Goal: Information Seeking & Learning: Learn about a topic

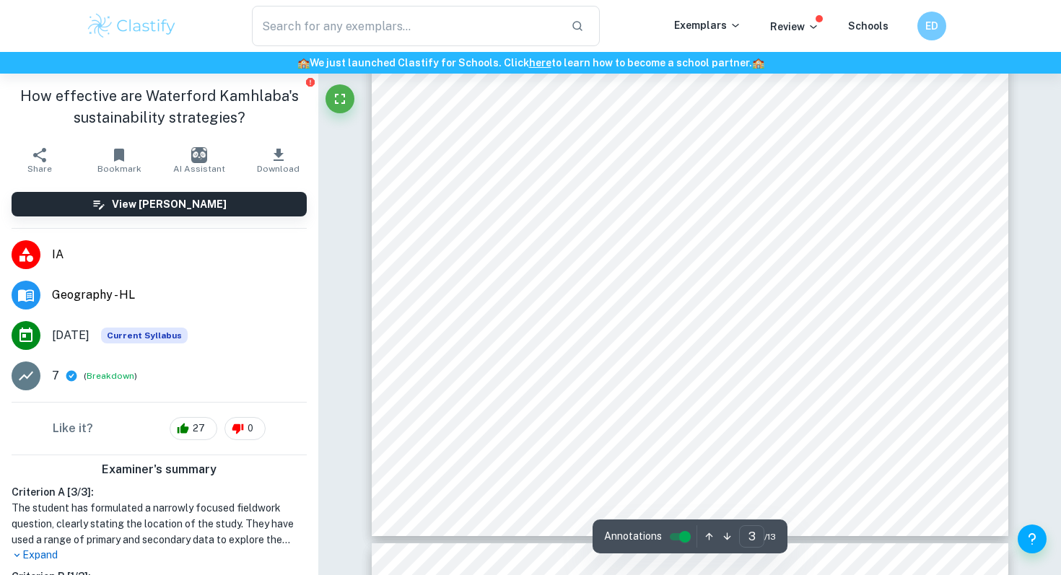
scroll to position [2141, 0]
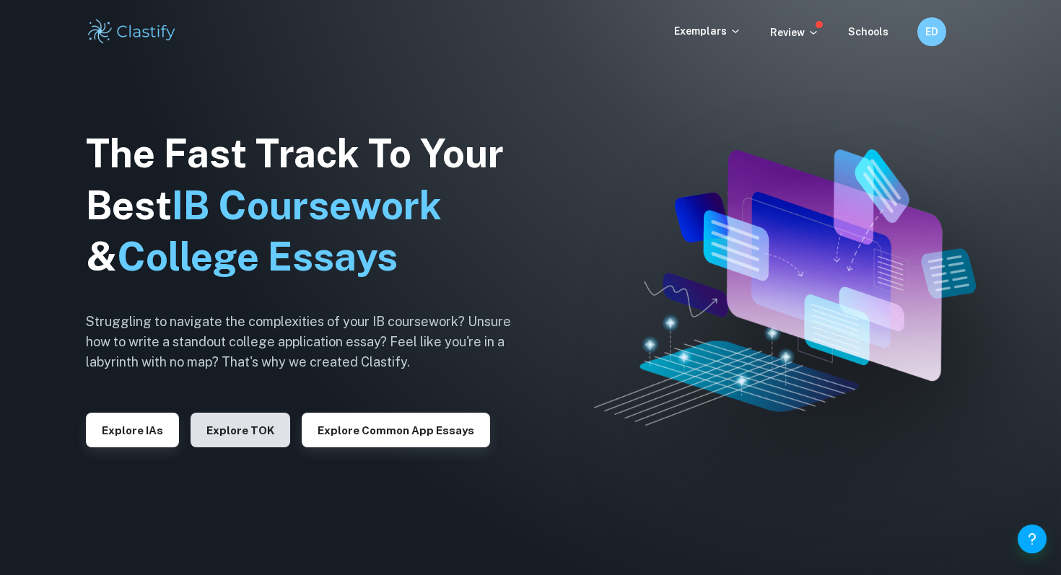
click at [258, 431] on button "Explore TOK" at bounding box center [241, 430] width 100 height 35
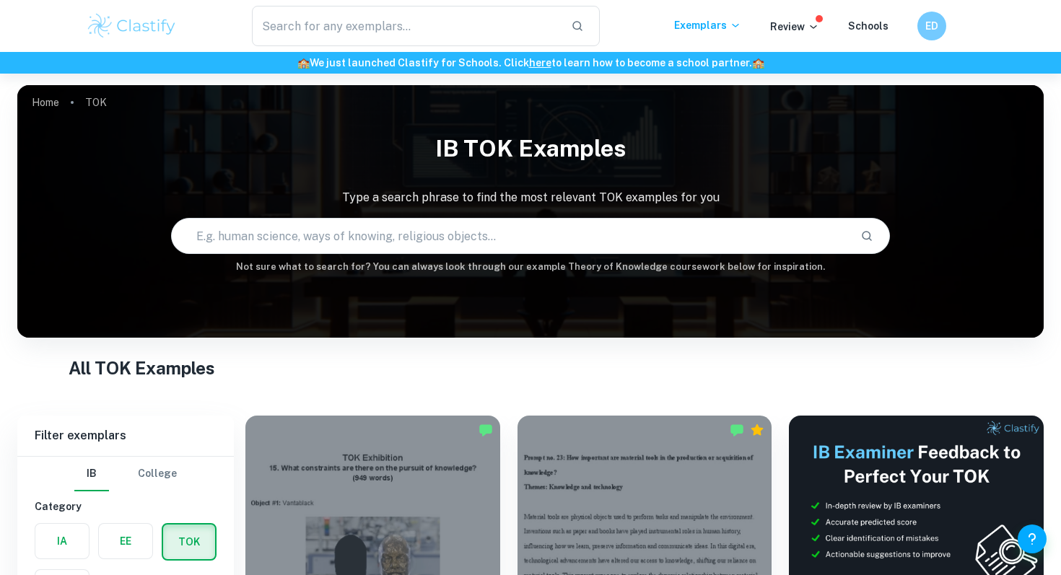
click at [368, 239] on input "text" at bounding box center [510, 236] width 677 height 40
paste input "To what extent do you agree with the claim “all models are wrong, but some are …"
type input "To what extent do you agree with the claim “all models are wrong, but some are …"
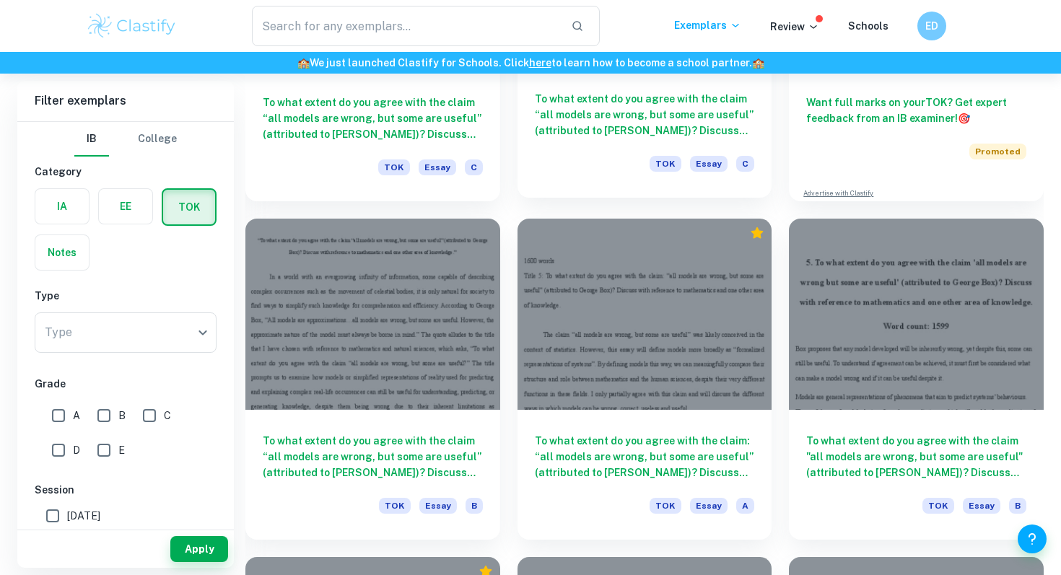
scroll to position [552, 0]
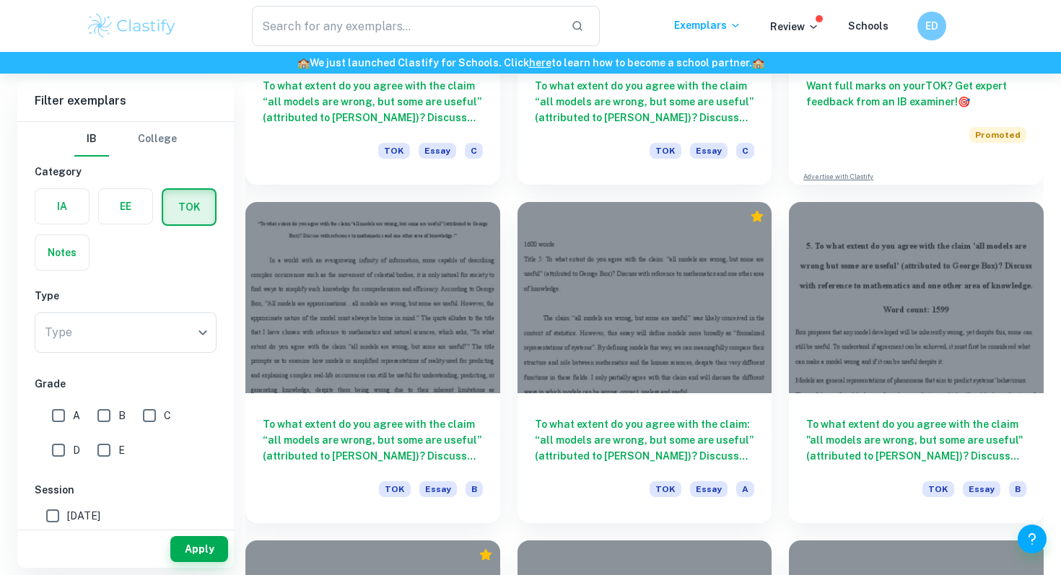
click at [56, 410] on input "A" at bounding box center [58, 415] width 29 height 29
checkbox input "true"
click at [179, 544] on button "Apply" at bounding box center [199, 549] width 58 height 26
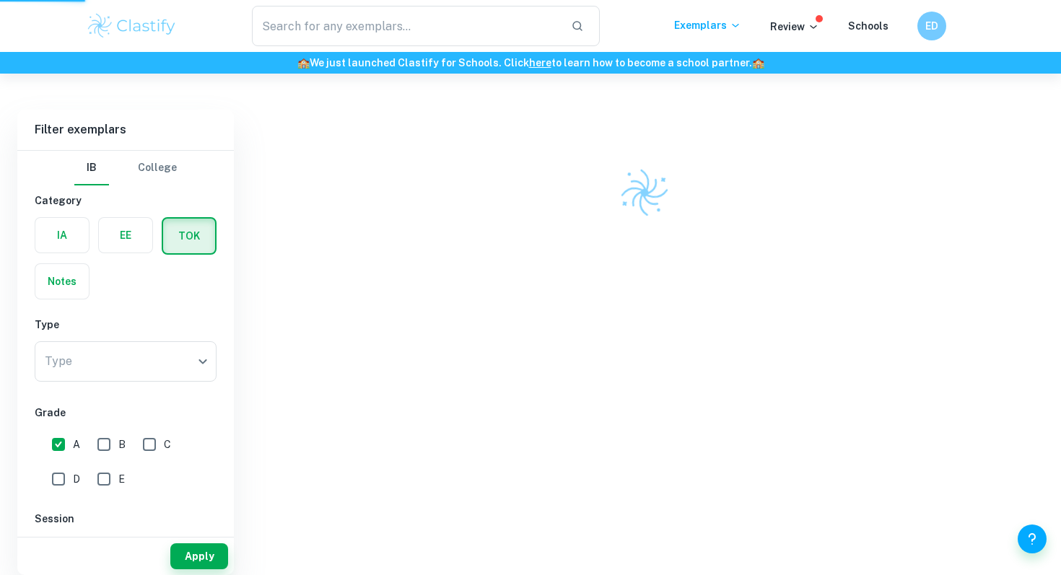
scroll to position [284, 0]
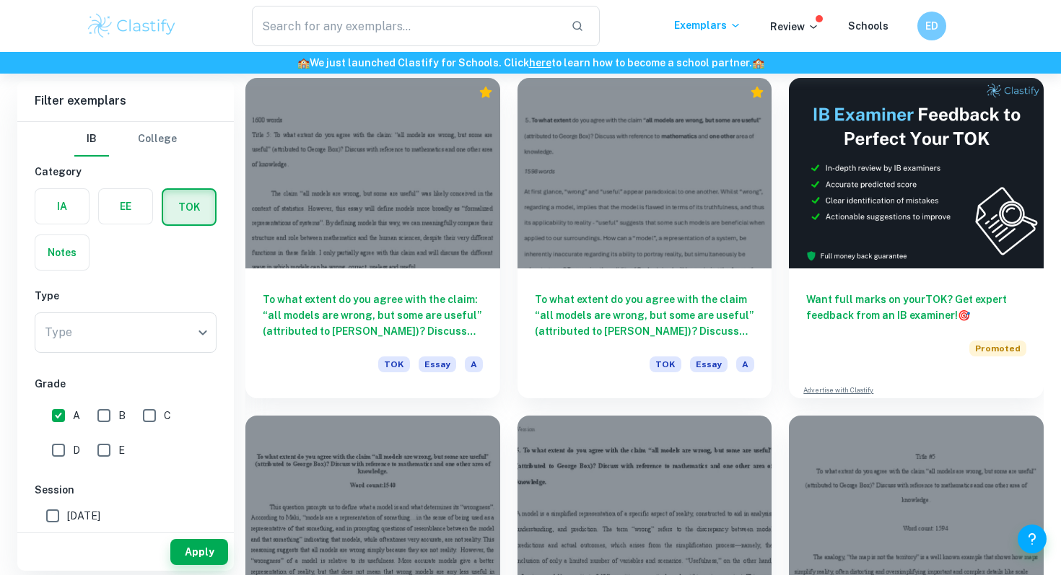
scroll to position [336, 0]
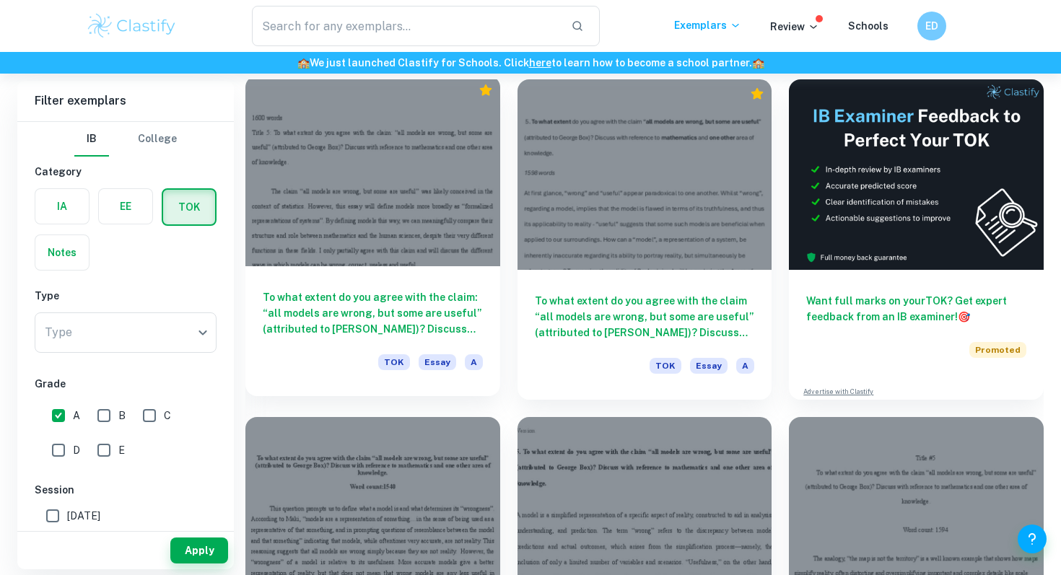
click at [399, 242] on div at bounding box center [372, 171] width 255 height 191
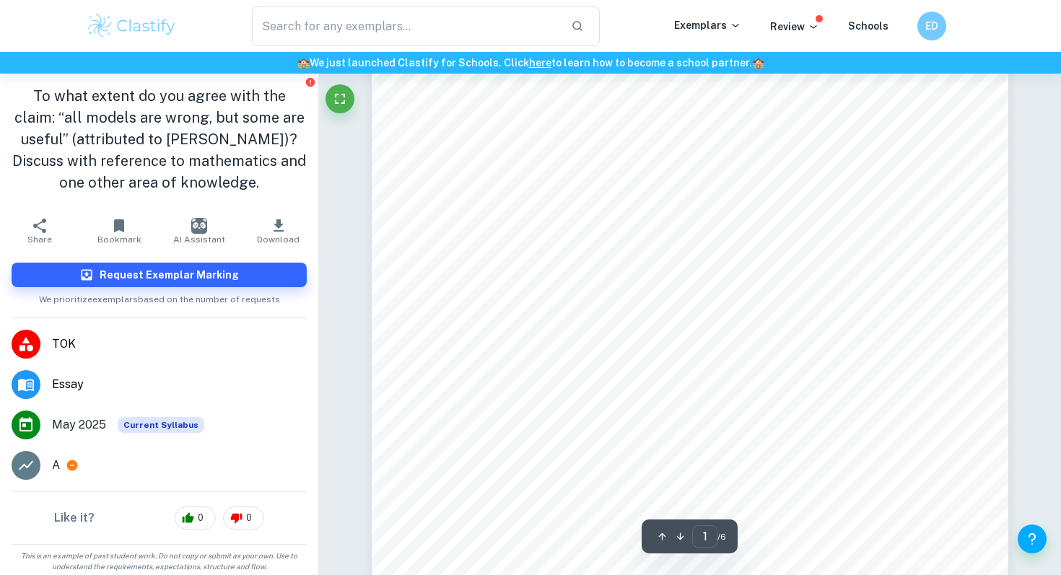
scroll to position [209, 0]
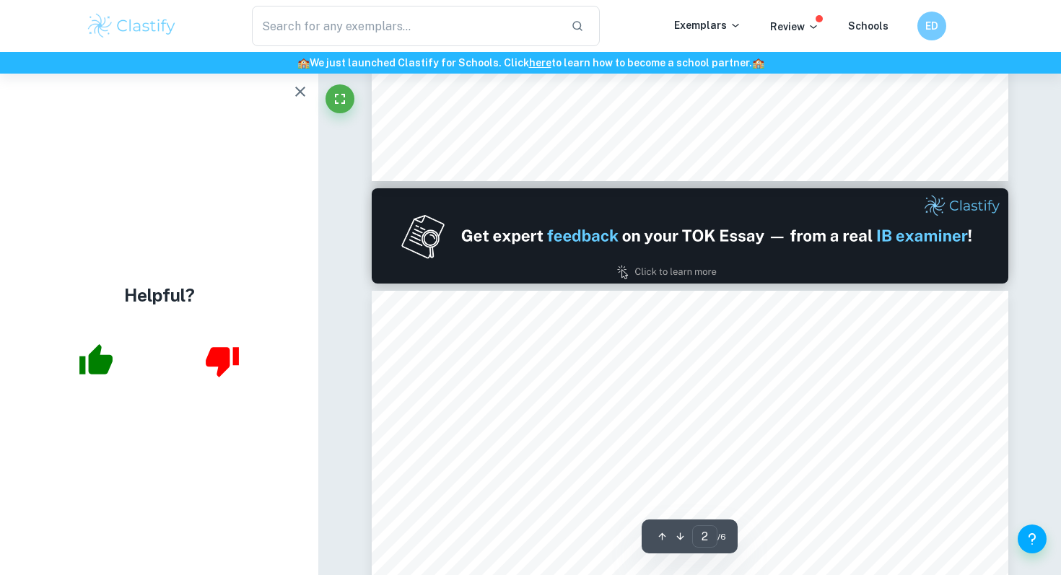
type input "1"
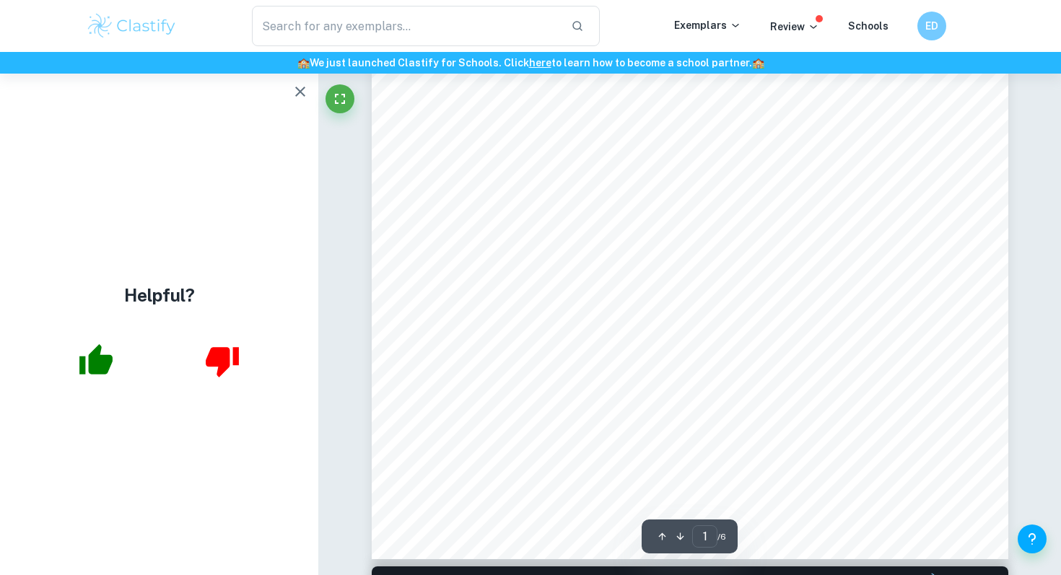
scroll to position [0, 0]
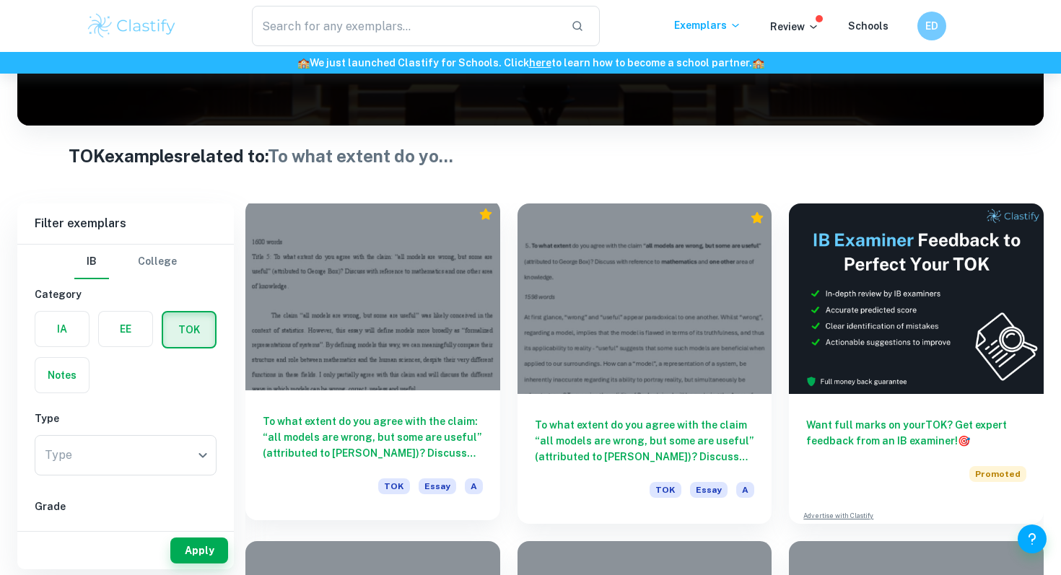
scroll to position [214, 0]
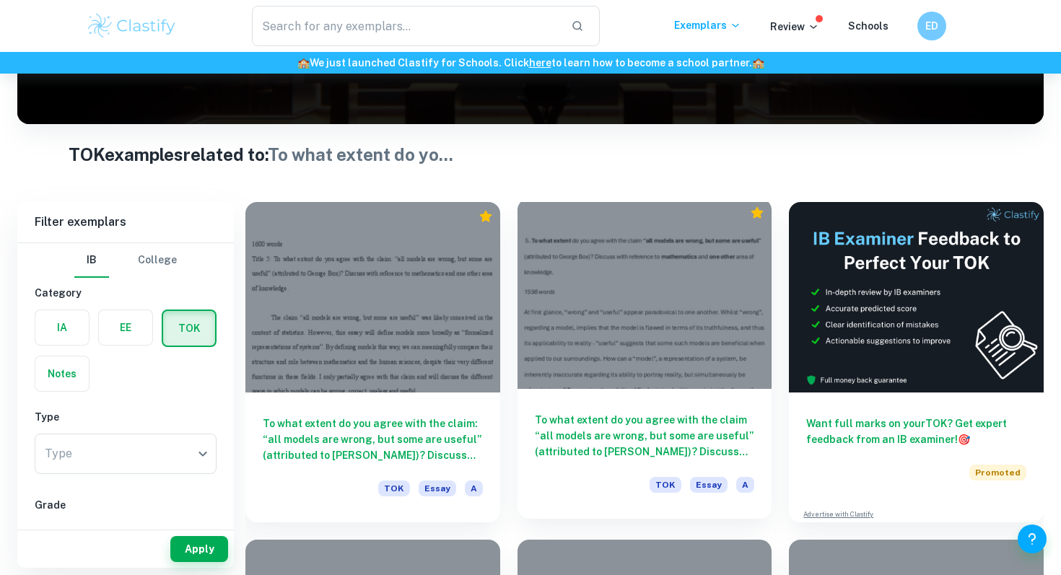
click at [627, 435] on h6 "To what extent do you agree with the claim “all models are wrong, but some are …" at bounding box center [645, 436] width 220 height 48
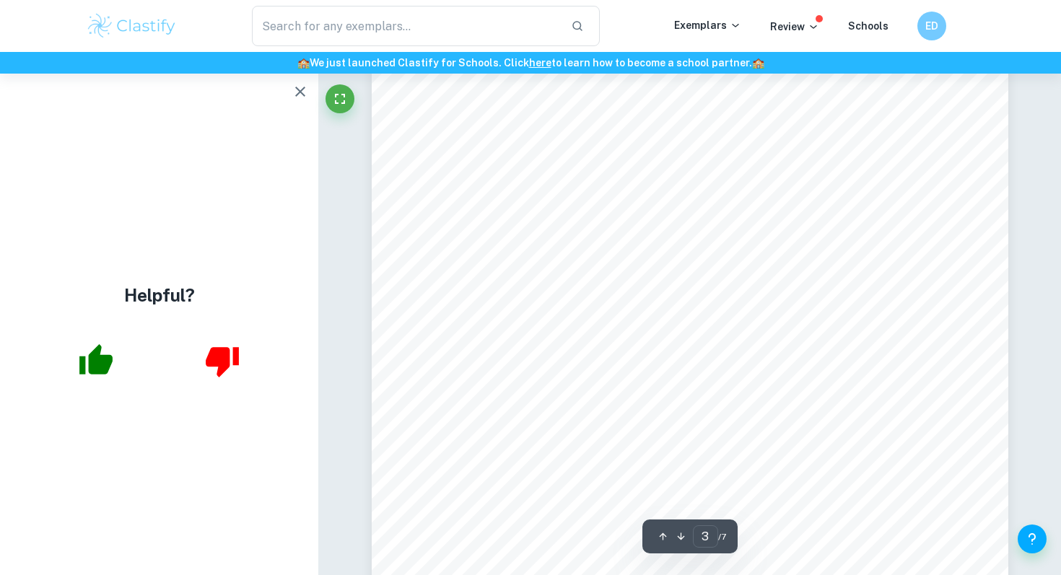
scroll to position [2539, 0]
click at [297, 92] on icon "button" at bounding box center [300, 91] width 17 height 17
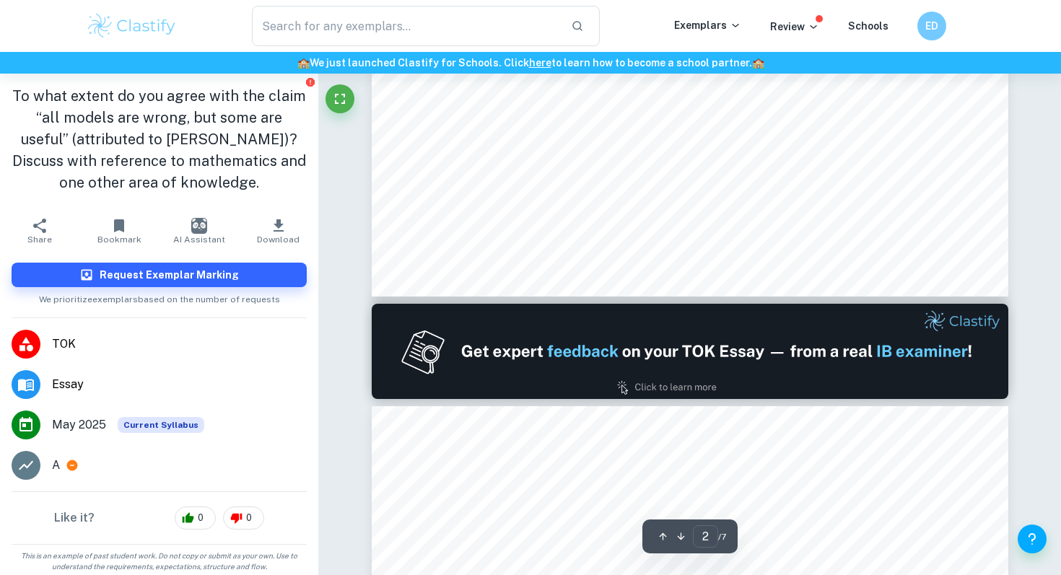
type input "1"
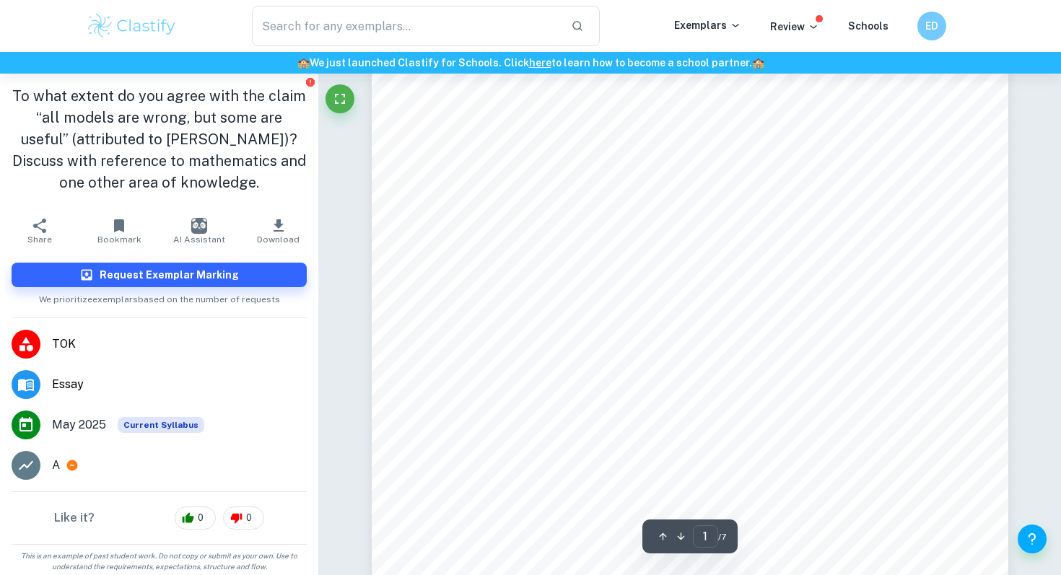
scroll to position [0, 0]
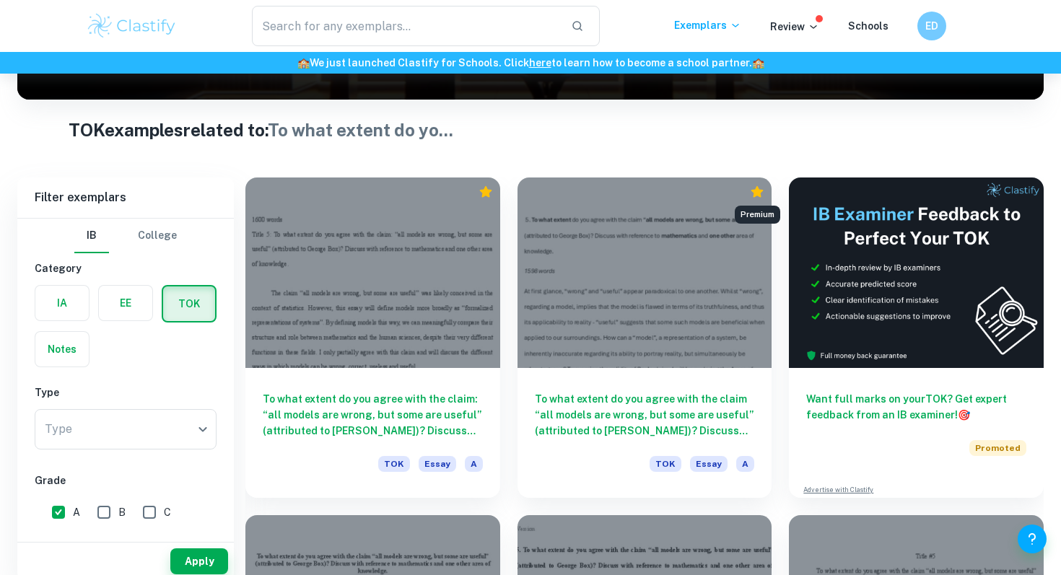
scroll to position [236, 0]
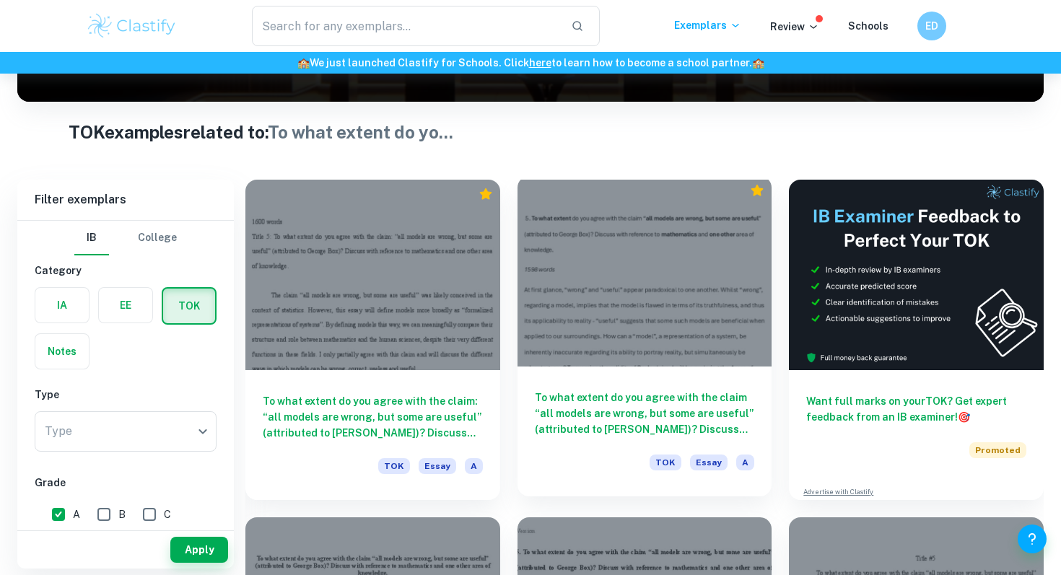
click at [601, 394] on h6 "To what extent do you agree with the claim “all models are wrong, but some are …" at bounding box center [645, 414] width 220 height 48
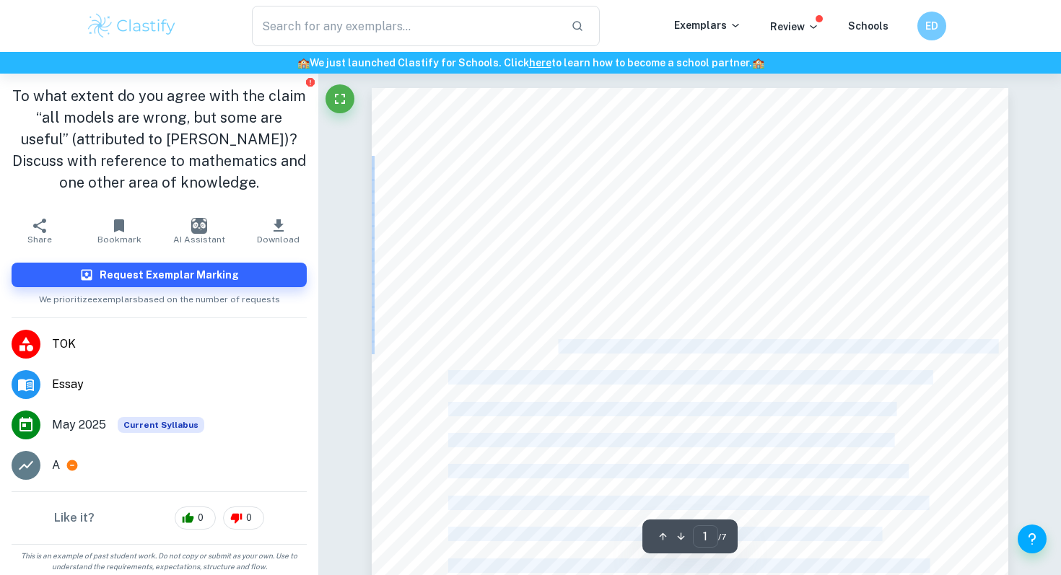
drag, startPoint x: 561, startPoint y: 344, endPoint x: 617, endPoint y: 388, distance: 71.1
click at [617, 388] on div "1 5. To what extent do you agree with the claim < all models are wrong, but som…" at bounding box center [690, 538] width 637 height 900
click at [662, 285] on div "1 5. To what extent do you agree with the claim < all models are wrong, but som…" at bounding box center [690, 538] width 637 height 900
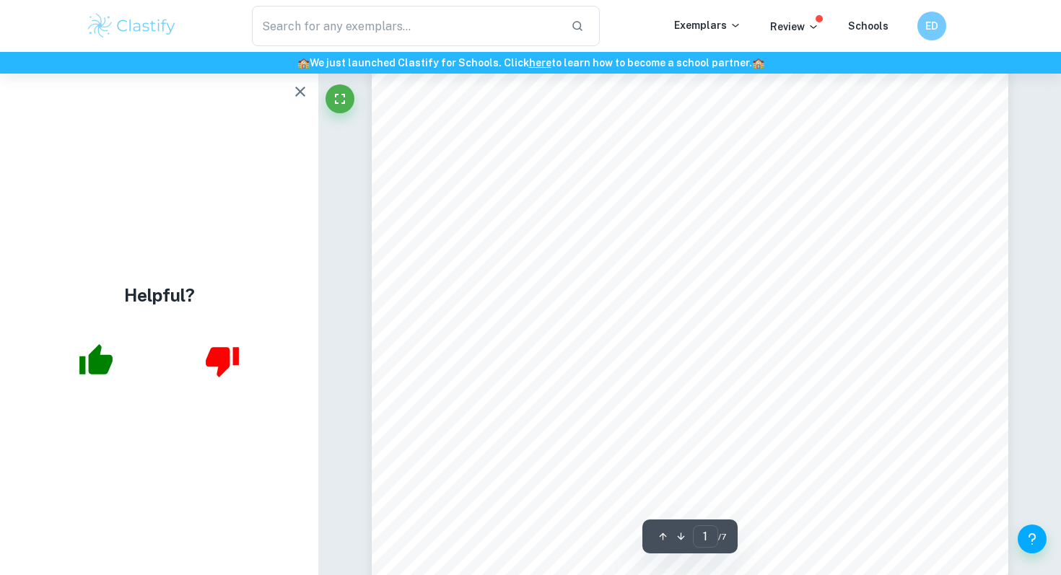
scroll to position [333, 0]
